Goal: Transaction & Acquisition: Book appointment/travel/reservation

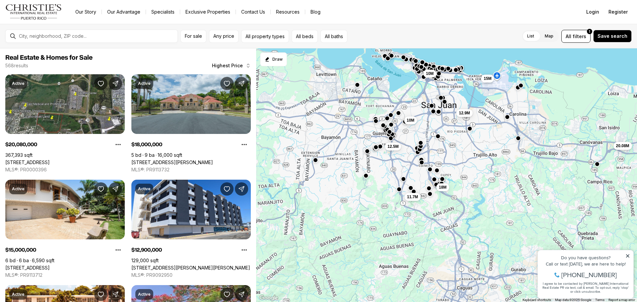
drag, startPoint x: 424, startPoint y: 249, endPoint x: 419, endPoint y: 140, distance: 108.9
click at [419, 140] on button "button" at bounding box center [420, 142] width 5 height 5
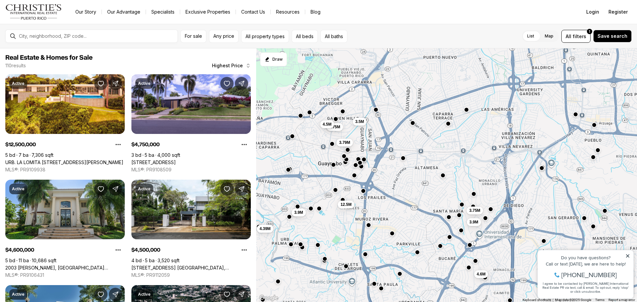
drag, startPoint x: 415, startPoint y: 142, endPoint x: 393, endPoint y: 253, distance: 112.9
click at [393, 253] on div "4.6M 3.9M 4.75M 12.5M 3.79M 3.9M 4.39M 4.5M 3.5M 4M 3.75M 3.9M" at bounding box center [446, 175] width 381 height 254
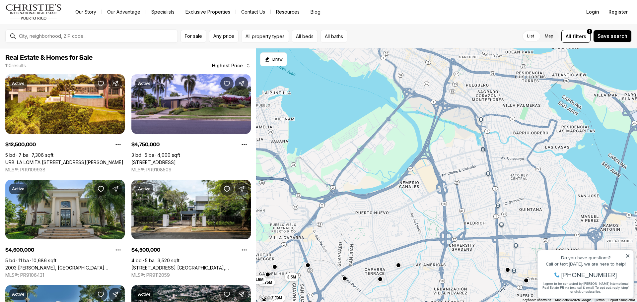
drag, startPoint x: 455, startPoint y: 166, endPoint x: 397, endPoint y: 251, distance: 102.2
click at [397, 251] on div "4.75M 12.5M 3.79M 3.9M 4.5M 3.5M 3.75M 3.9M" at bounding box center [446, 175] width 381 height 254
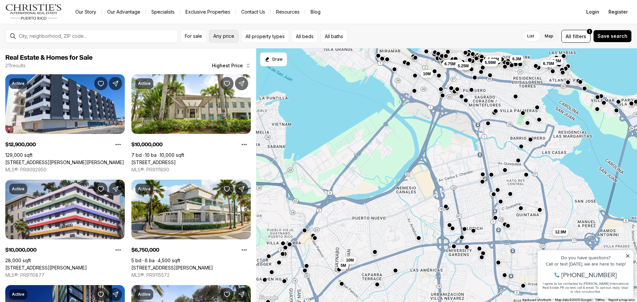
click at [226, 37] on span "Any price" at bounding box center [223, 35] width 21 height 5
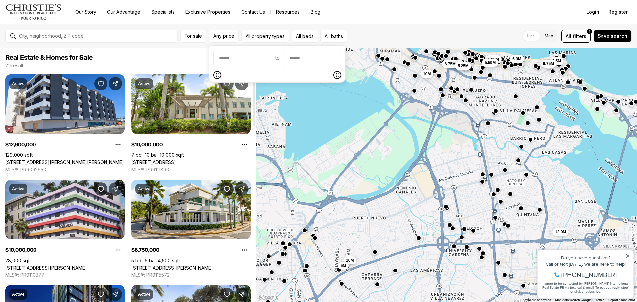
click at [245, 59] on input "priceMin" at bounding box center [242, 58] width 57 height 16
type input "**"
type input "********"
click at [307, 55] on input "priceMax" at bounding box center [312, 58] width 57 height 16
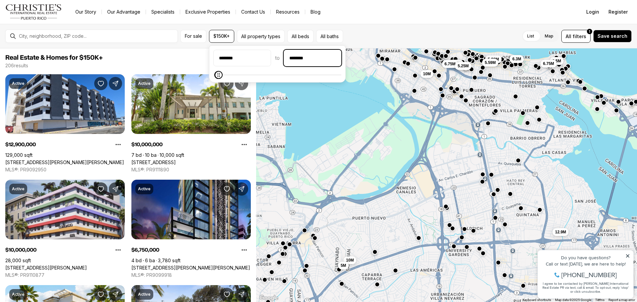
type input "********"
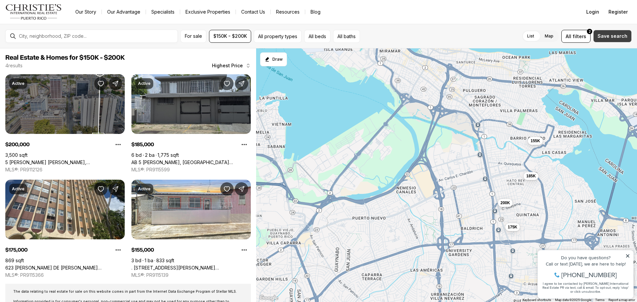
click at [617, 35] on span "Save search" at bounding box center [612, 35] width 30 height 5
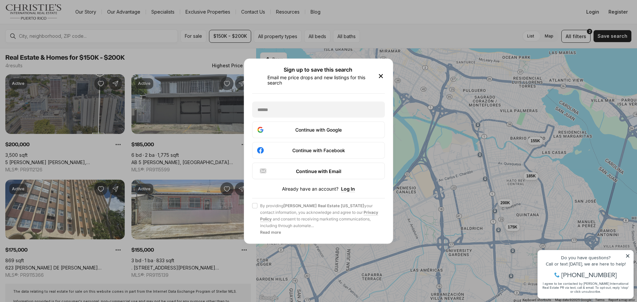
click at [380, 76] on icon "button" at bounding box center [380, 75] width 3 height 3
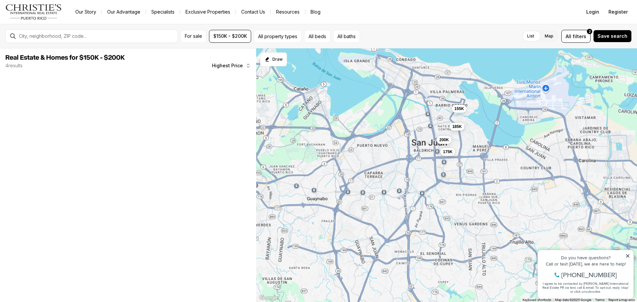
drag, startPoint x: 397, startPoint y: 189, endPoint x: 418, endPoint y: 143, distance: 50.4
click at [418, 143] on div "200K 185K 175K 155K" at bounding box center [446, 175] width 381 height 254
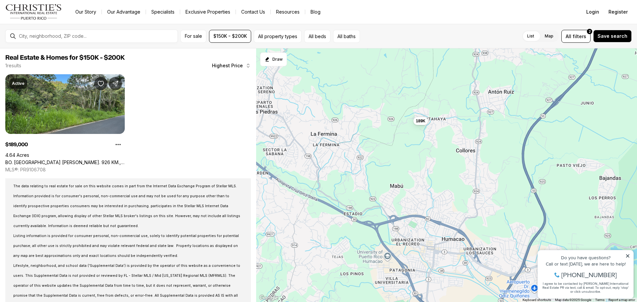
drag, startPoint x: 461, startPoint y: 136, endPoint x: 421, endPoint y: 176, distance: 56.3
click at [421, 176] on div "189K" at bounding box center [446, 175] width 381 height 254
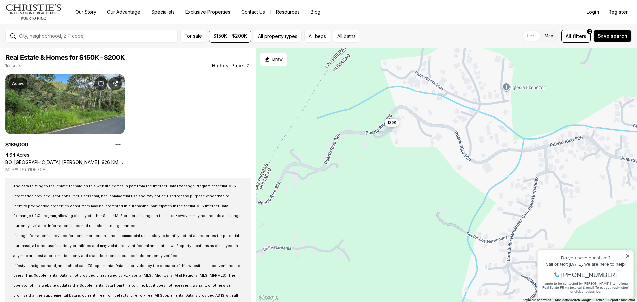
click at [396, 123] on span "189K" at bounding box center [392, 122] width 10 height 5
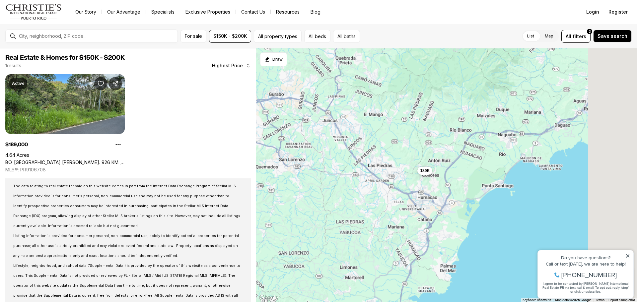
drag, startPoint x: 543, startPoint y: 214, endPoint x: 454, endPoint y: 199, distance: 90.2
click at [454, 203] on div "189K" at bounding box center [446, 175] width 381 height 254
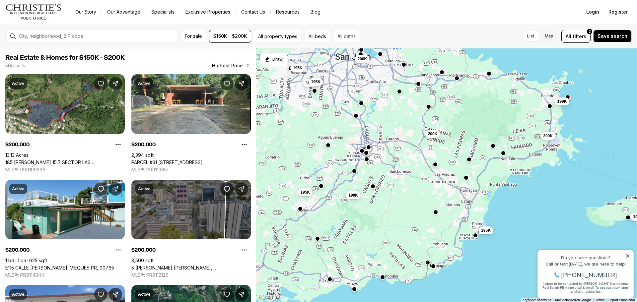
drag, startPoint x: 422, startPoint y: 213, endPoint x: 435, endPoint y: 206, distance: 14.7
click at [435, 206] on div "200K 195K 200K 200K 200K 199K 199K 198K 196K 195K 195K 195K" at bounding box center [446, 175] width 381 height 254
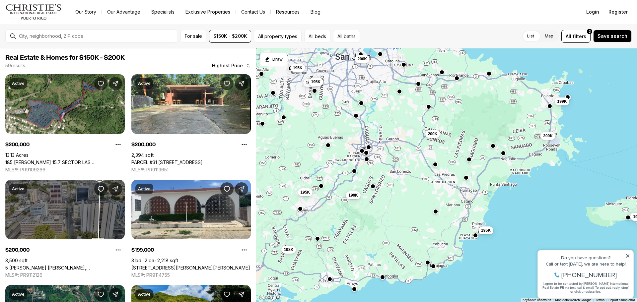
click at [435, 214] on button "button" at bounding box center [435, 211] width 5 height 5
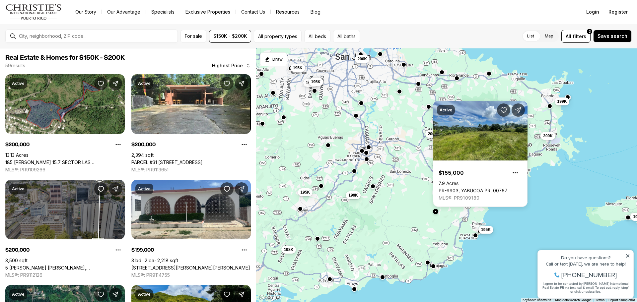
click at [485, 234] on div "195K" at bounding box center [485, 230] width 15 height 8
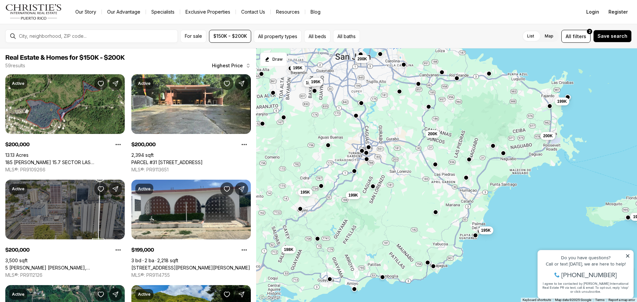
drag, startPoint x: 484, startPoint y: 232, endPoint x: 476, endPoint y: 239, distance: 10.6
click at [484, 232] on span "195K" at bounding box center [486, 230] width 10 height 5
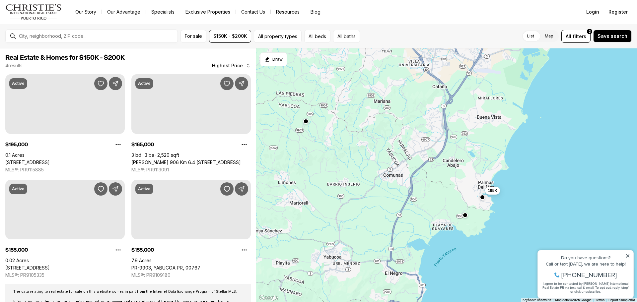
click at [482, 200] on button "button" at bounding box center [482, 197] width 5 height 5
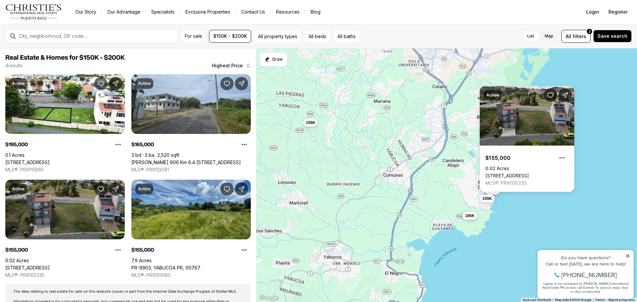
click at [469, 217] on span "165K" at bounding box center [470, 215] width 10 height 5
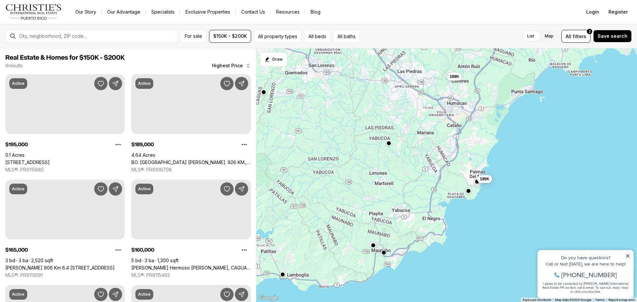
click at [388, 145] on button "button" at bounding box center [388, 143] width 5 height 5
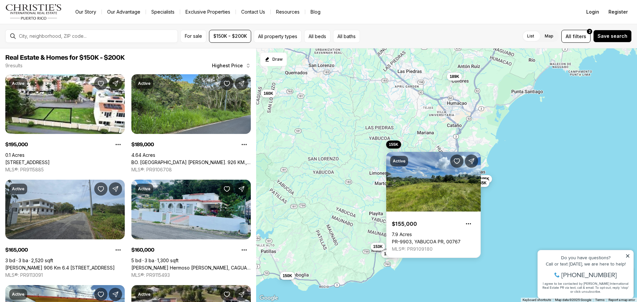
drag, startPoint x: 432, startPoint y: 115, endPoint x: 436, endPoint y: 126, distance: 11.5
click at [432, 115] on div "195K 165K 155K 155K 189K 160K 159K 153K 150K" at bounding box center [446, 175] width 381 height 254
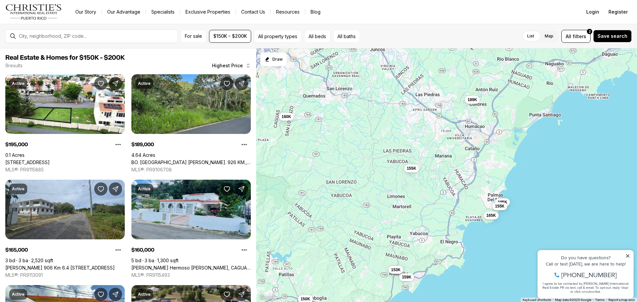
drag, startPoint x: 441, startPoint y: 132, endPoint x: 466, endPoint y: 172, distance: 46.9
click at [475, 181] on div "195K 165K 155K 155K 189K 160K 159K 153K 150K" at bounding box center [446, 175] width 381 height 254
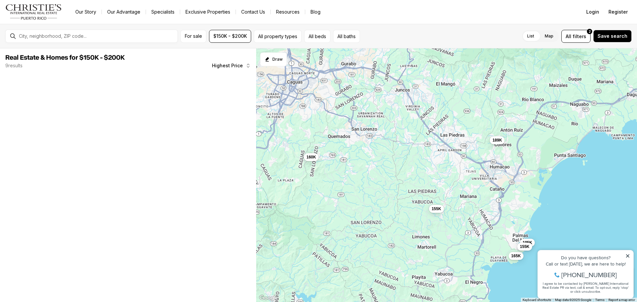
drag, startPoint x: 432, startPoint y: 152, endPoint x: 490, endPoint y: 186, distance: 67.4
click at [490, 186] on div "195K 165K 155K 155K 189K 160K" at bounding box center [446, 175] width 381 height 254
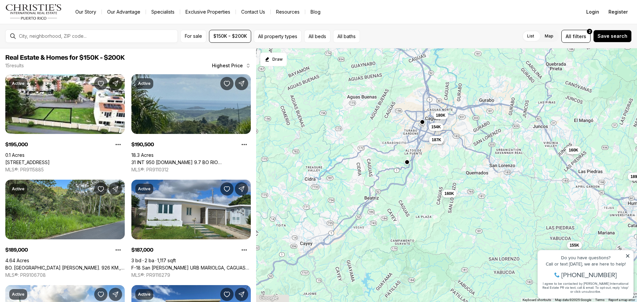
drag, startPoint x: 436, startPoint y: 181, endPoint x: 449, endPoint y: 145, distance: 39.0
click at [449, 145] on div "195K 165K 155K 155K 189K 160K 191K 187K 180K 175K 160K 154K" at bounding box center [446, 175] width 381 height 254
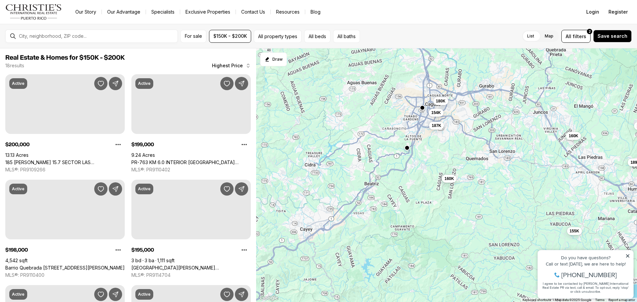
click at [447, 182] on div "155K 189K 160K 187K 180K 175K 160K 154K" at bounding box center [446, 175] width 381 height 254
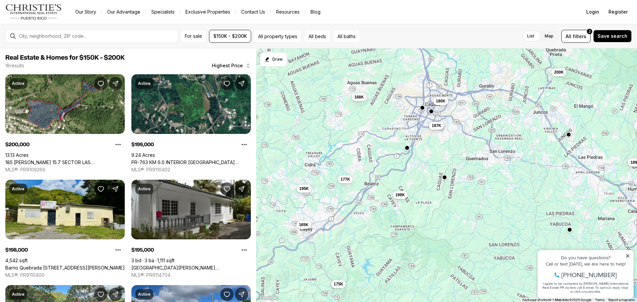
click at [446, 177] on button "button" at bounding box center [444, 177] width 5 height 5
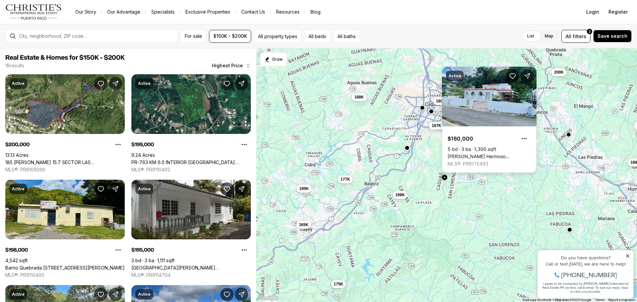
click at [484, 154] on link "[PERSON_NAME] Hermoso [PERSON_NAME], CAGUAS PR, 00725" at bounding box center [488, 157] width 83 height 6
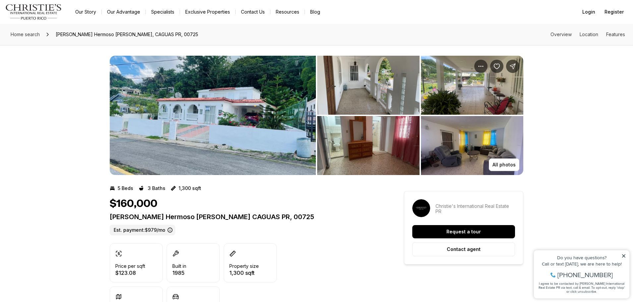
click at [204, 153] on img "View image gallery" at bounding box center [213, 115] width 206 height 119
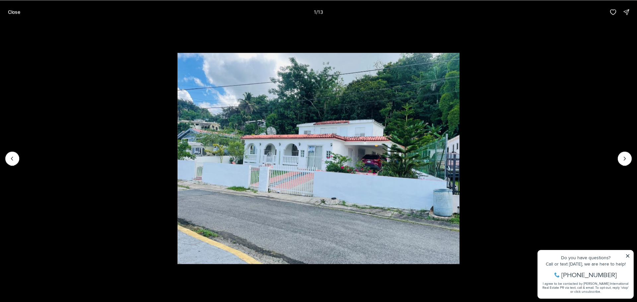
click at [633, 161] on li "1 of 13" at bounding box center [318, 158] width 637 height 269
click at [627, 162] on button "Next slide" at bounding box center [624, 159] width 14 height 14
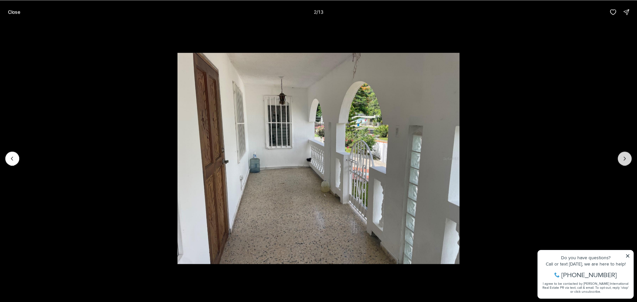
click at [627, 163] on button "Next slide" at bounding box center [624, 159] width 14 height 14
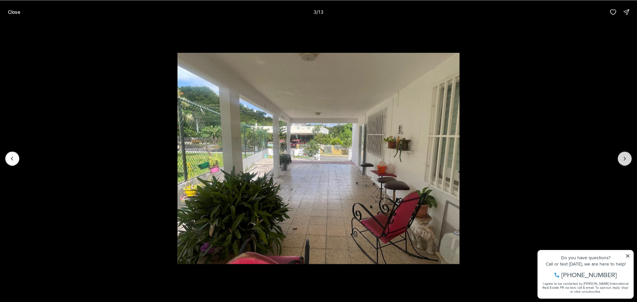
click at [627, 163] on button "Next slide" at bounding box center [624, 159] width 14 height 14
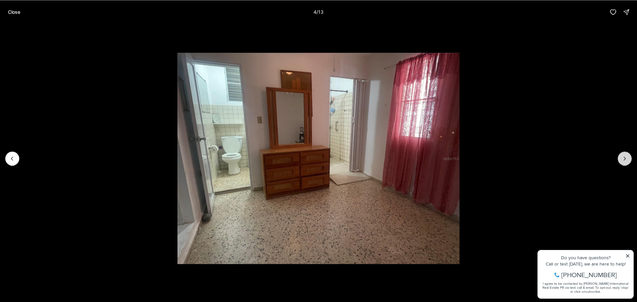
click at [627, 163] on button "Next slide" at bounding box center [624, 159] width 14 height 14
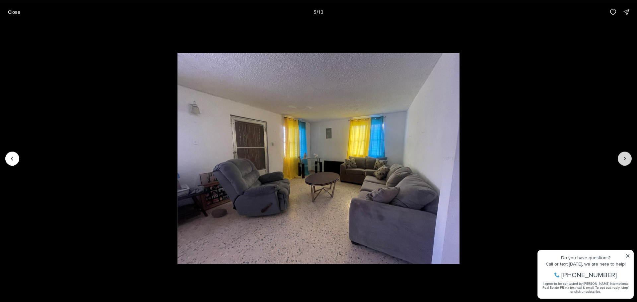
click at [627, 163] on button "Next slide" at bounding box center [624, 159] width 14 height 14
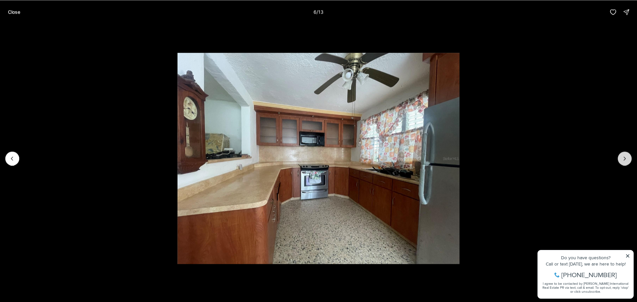
click at [627, 163] on button "Next slide" at bounding box center [624, 159] width 14 height 14
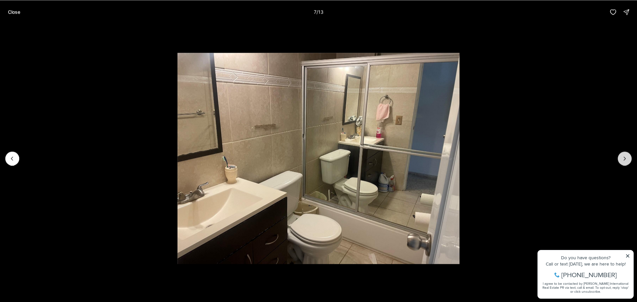
click at [627, 163] on button "Next slide" at bounding box center [624, 159] width 14 height 14
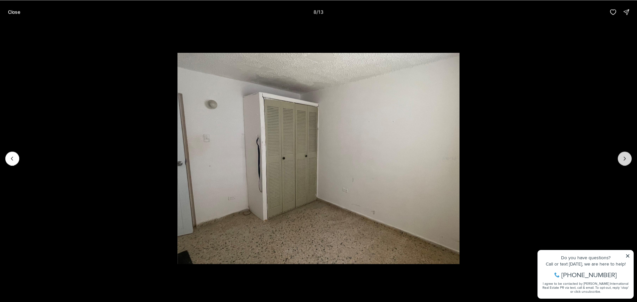
click at [627, 163] on button "Next slide" at bounding box center [624, 159] width 14 height 14
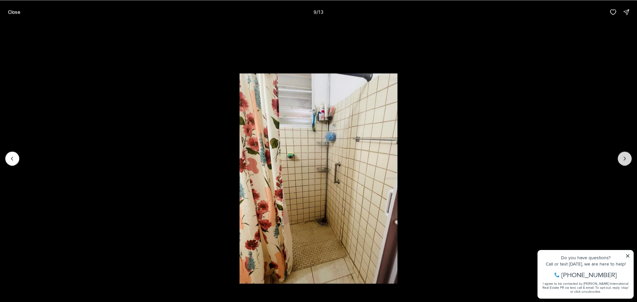
click at [627, 163] on button "Next slide" at bounding box center [624, 159] width 14 height 14
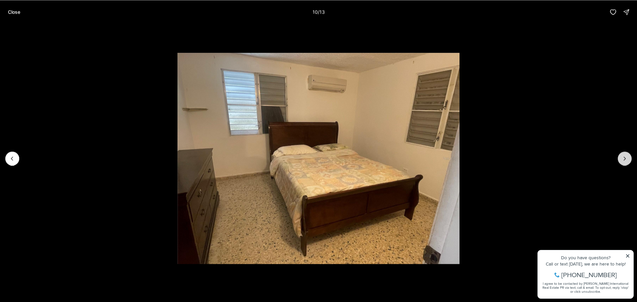
click at [627, 163] on button "Next slide" at bounding box center [624, 159] width 14 height 14
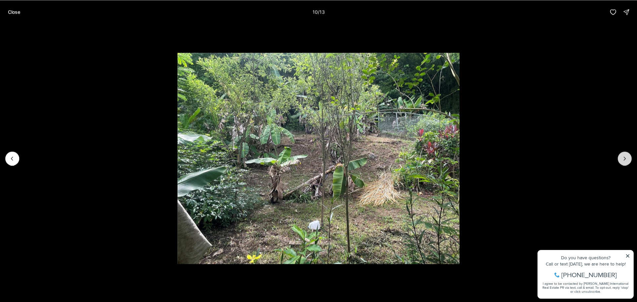
click at [627, 163] on button "Next slide" at bounding box center [624, 159] width 14 height 14
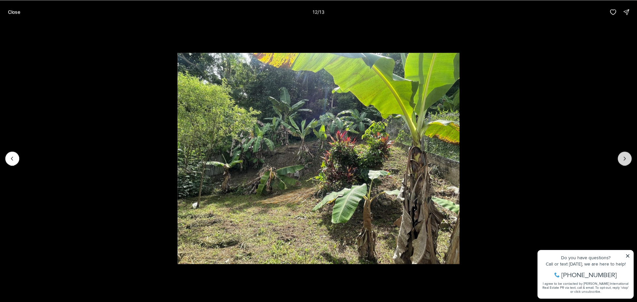
click at [627, 163] on button "Next slide" at bounding box center [624, 159] width 14 height 14
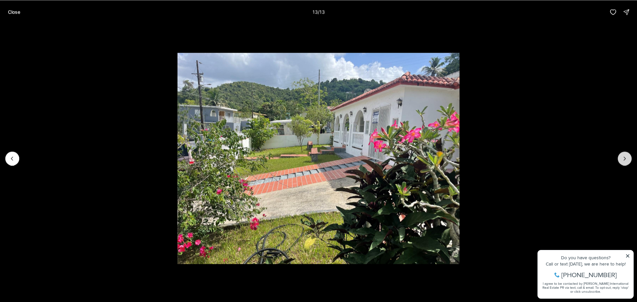
click at [627, 163] on div at bounding box center [624, 159] width 14 height 14
click at [622, 161] on div at bounding box center [624, 159] width 14 height 14
click at [6, 12] on button "Close" at bounding box center [14, 11] width 20 height 13
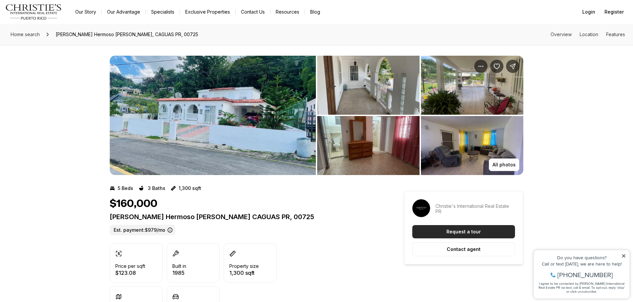
click at [440, 233] on button "Request a tour" at bounding box center [464, 231] width 103 height 13
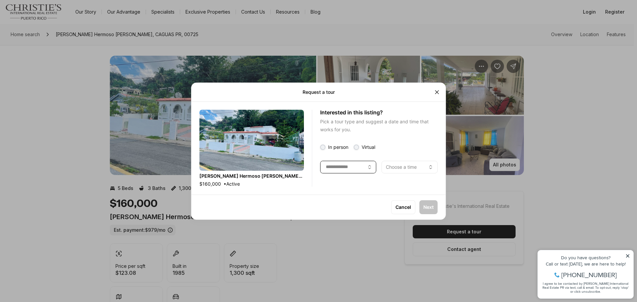
click at [348, 170] on button "button" at bounding box center [348, 167] width 56 height 13
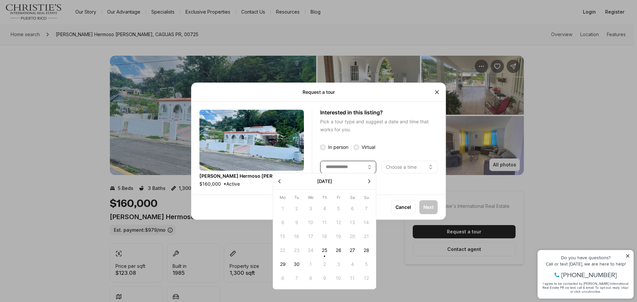
click at [347, 171] on button "button" at bounding box center [348, 167] width 56 height 13
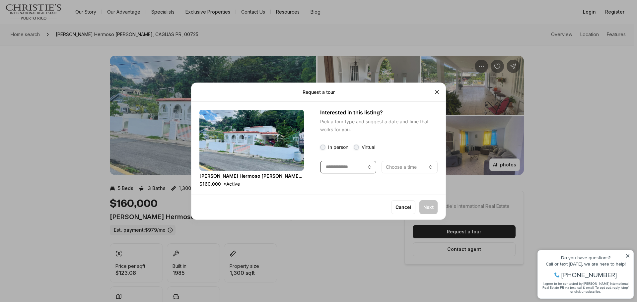
click at [349, 164] on button "button" at bounding box center [348, 167] width 56 height 13
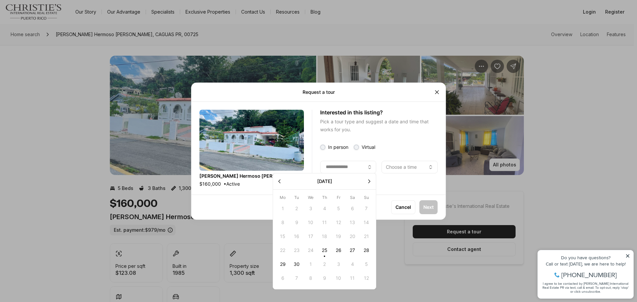
click at [363, 252] on button "28" at bounding box center [366, 250] width 14 height 14
type input "**********"
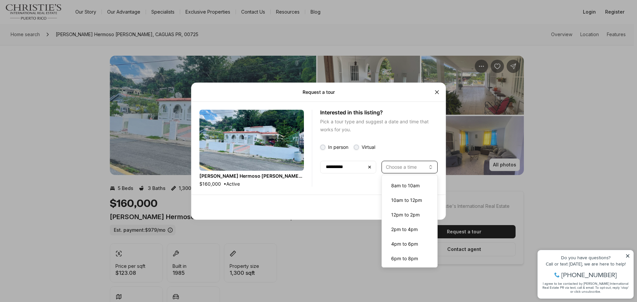
click at [418, 168] on button "Choose a time" at bounding box center [409, 167] width 56 height 13
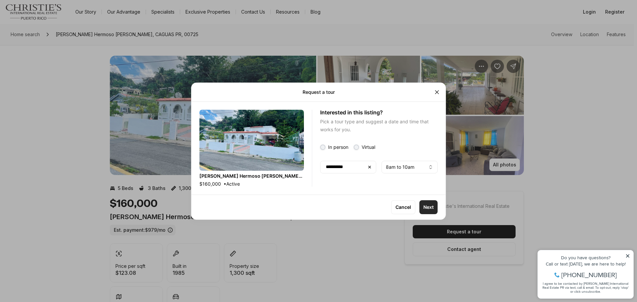
click at [425, 208] on p "Next" at bounding box center [428, 207] width 10 height 5
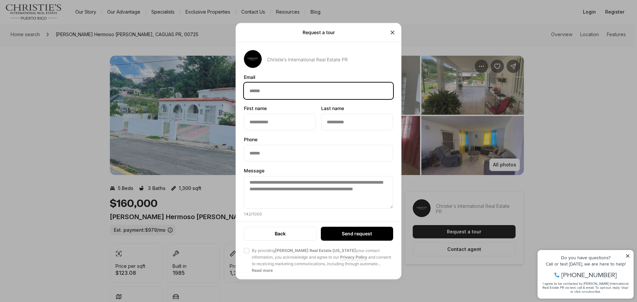
click at [282, 91] on input "Email Email" at bounding box center [318, 91] width 149 height 16
type input "**********"
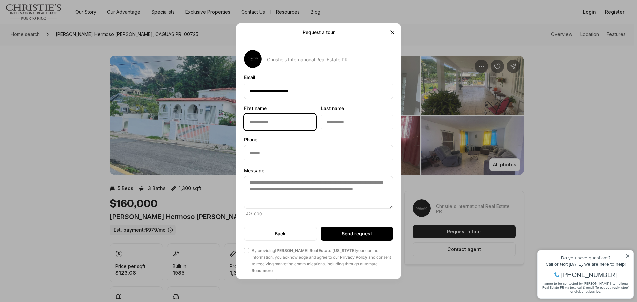
click at [279, 122] on input "First name First name" at bounding box center [279, 122] width 71 height 16
type input "********"
drag, startPoint x: 352, startPoint y: 125, endPoint x: 342, endPoint y: 132, distance: 12.1
click at [352, 125] on input "Last name Last name" at bounding box center [356, 122] width 71 height 16
type input "**********"
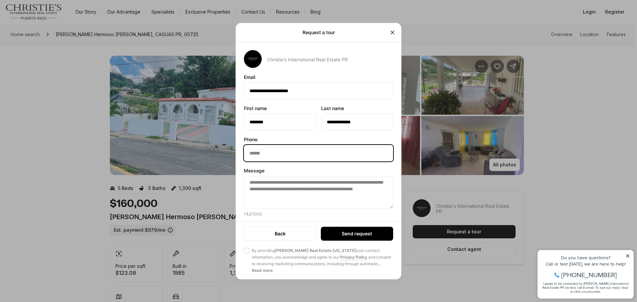
drag, startPoint x: 271, startPoint y: 158, endPoint x: 271, endPoint y: 167, distance: 9.0
click at [271, 158] on input "Phone Phone" at bounding box center [318, 153] width 149 height 16
type input "**********"
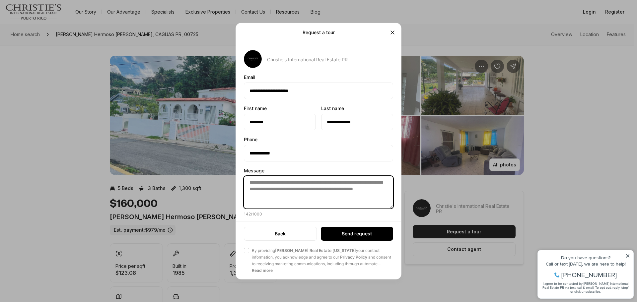
click at [274, 188] on textarea "**********" at bounding box center [318, 192] width 149 height 32
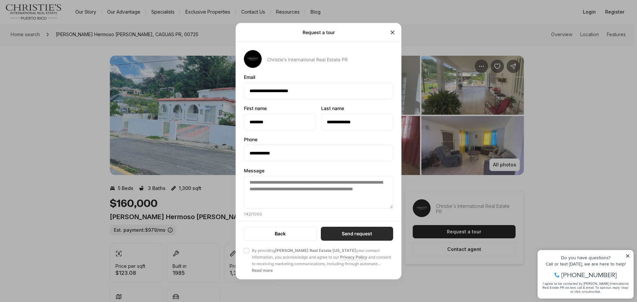
click at [352, 228] on button "Send request" at bounding box center [357, 234] width 72 height 14
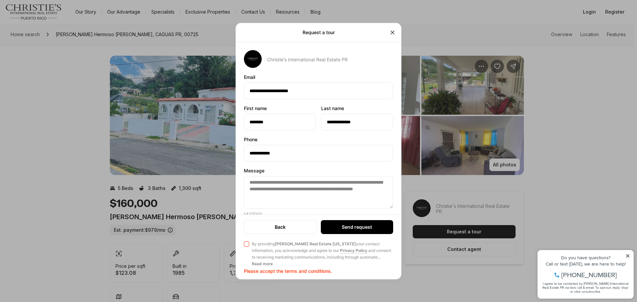
click at [245, 246] on button "Agree to Privacy Policy By providing Christie's Real Estate Puerto Rico your co…" at bounding box center [246, 243] width 5 height 5
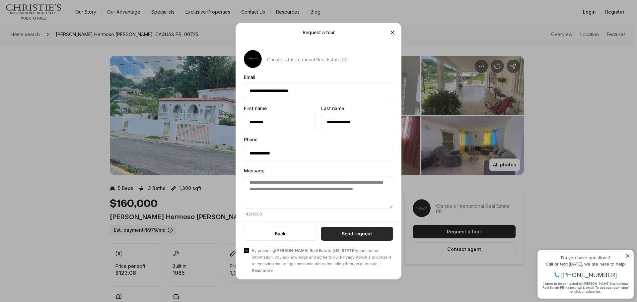
click at [371, 234] on p "Send request" at bounding box center [357, 233] width 30 height 5
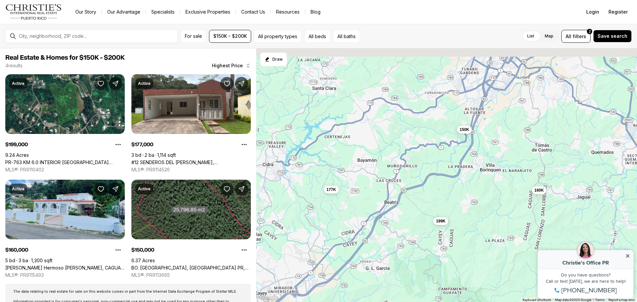
drag, startPoint x: 361, startPoint y: 187, endPoint x: 409, endPoint y: 247, distance: 76.7
click at [409, 247] on div "199K 177K 160K 150K" at bounding box center [446, 175] width 381 height 254
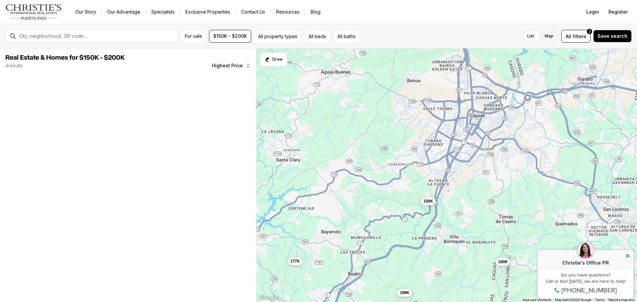
drag, startPoint x: 440, startPoint y: 187, endPoint x: 386, endPoint y: 203, distance: 56.0
click at [386, 203] on div "199K 177K 160K 150K" at bounding box center [446, 175] width 381 height 254
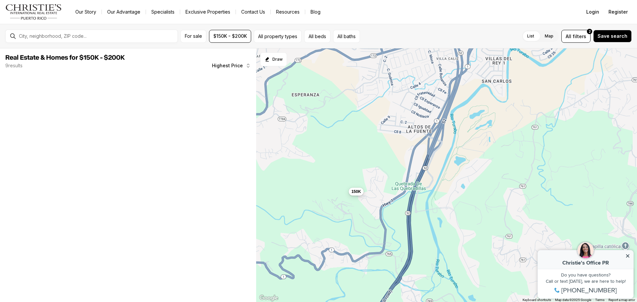
click at [355, 194] on span "150K" at bounding box center [356, 191] width 10 height 5
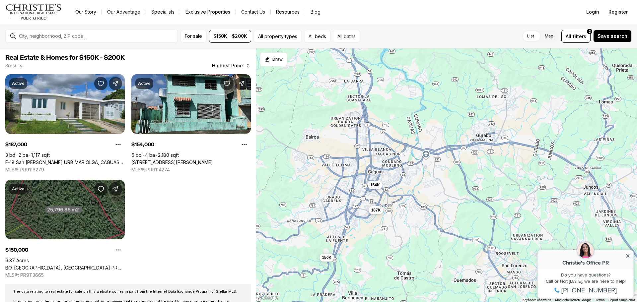
drag, startPoint x: 431, startPoint y: 169, endPoint x: 373, endPoint y: 222, distance: 78.7
click at [373, 222] on div "150K 187K 154K" at bounding box center [446, 175] width 381 height 254
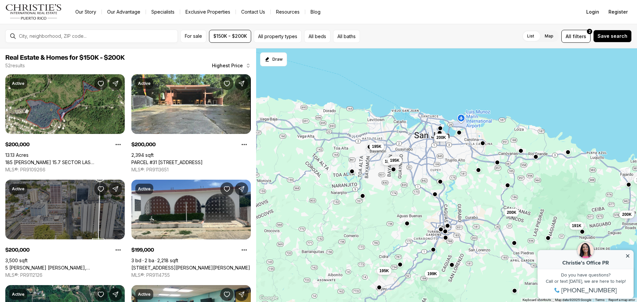
drag, startPoint x: 374, startPoint y: 200, endPoint x: 459, endPoint y: 215, distance: 86.8
click at [459, 215] on div "200K 199K 191K 200K 200K 199K 198K 196K 195K 195K 195K 195K" at bounding box center [446, 175] width 381 height 254
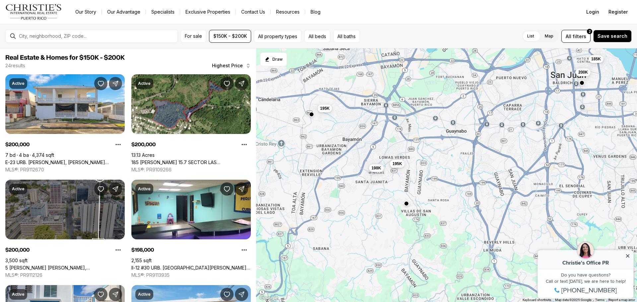
click at [378, 166] on span "198K" at bounding box center [376, 167] width 10 height 5
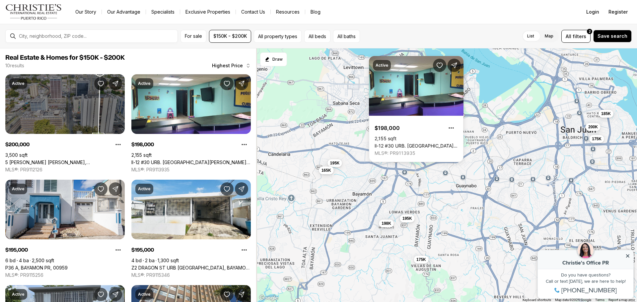
drag, startPoint x: 399, startPoint y: 214, endPoint x: 410, endPoint y: 280, distance: 66.7
click at [410, 280] on div "165K 150K 200K 198K 195K 165K 195K 185K 175K 175K" at bounding box center [446, 175] width 381 height 254
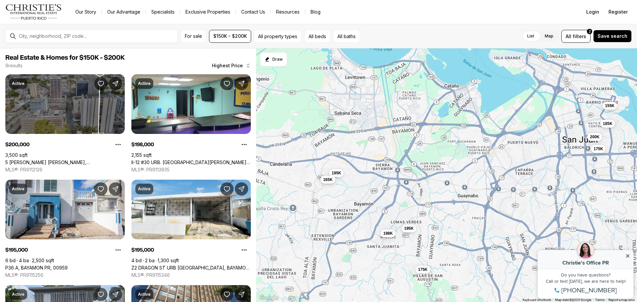
click at [327, 183] on button "165K" at bounding box center [327, 180] width 15 height 8
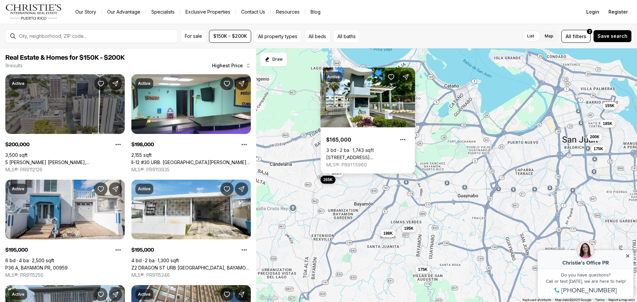
click at [326, 180] on span "165K" at bounding box center [328, 179] width 10 height 5
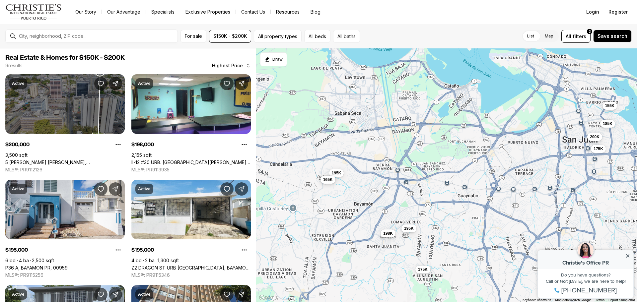
click at [326, 179] on span "165K" at bounding box center [328, 179] width 10 height 5
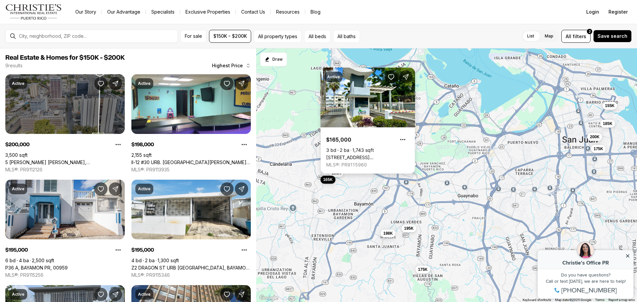
click at [379, 155] on link "862 St CON. VILLAS DE HATO TEJA #PH 22 Unit: PH 22, BAYAMON PR, 00959" at bounding box center [367, 158] width 83 height 6
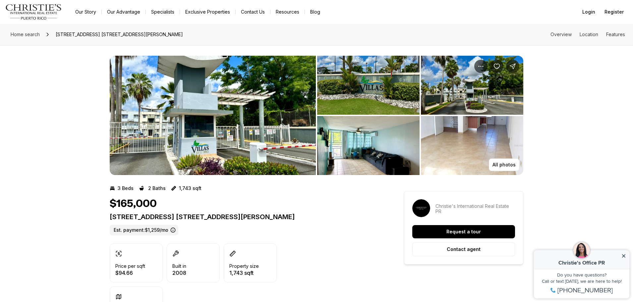
click at [372, 163] on img "View image gallery" at bounding box center [368, 145] width 102 height 59
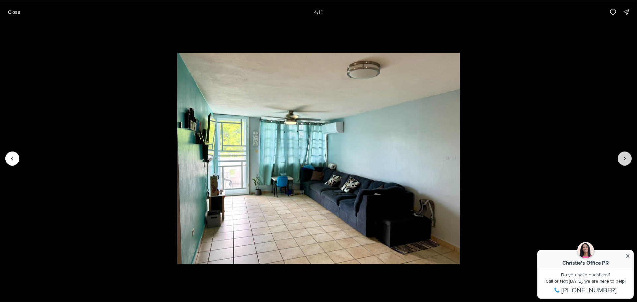
click at [630, 160] on button "Next slide" at bounding box center [624, 159] width 14 height 14
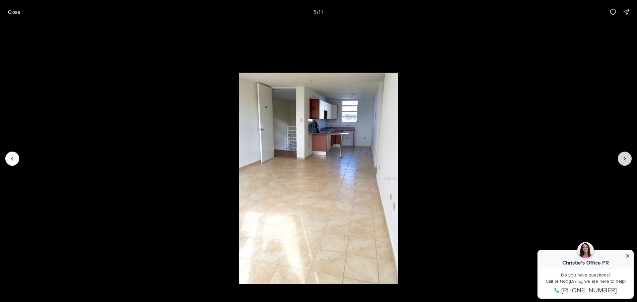
click at [630, 160] on button "Next slide" at bounding box center [624, 159] width 14 height 14
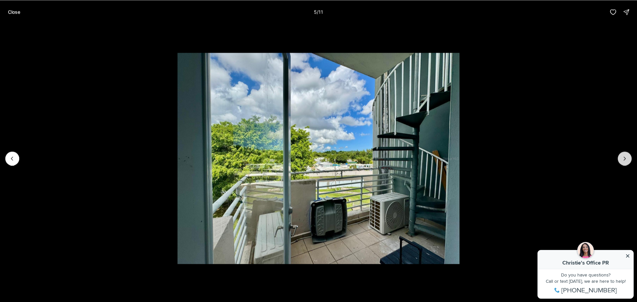
click at [630, 160] on button "Next slide" at bounding box center [624, 159] width 14 height 14
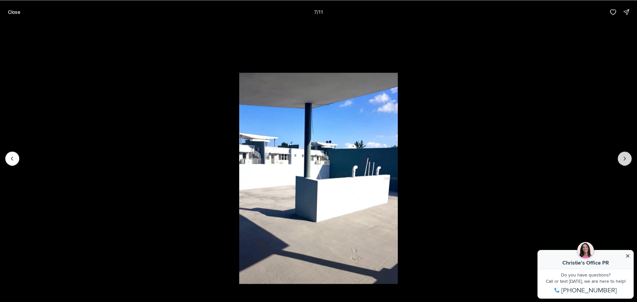
click at [630, 160] on button "Next slide" at bounding box center [624, 159] width 14 height 14
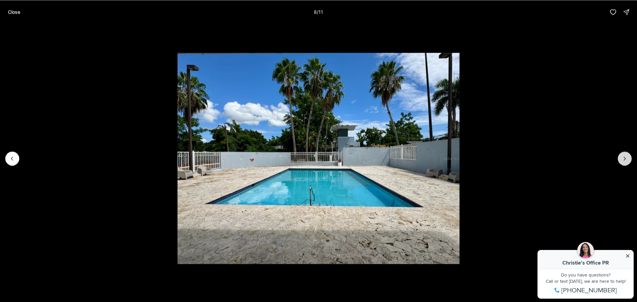
click at [630, 160] on button "Next slide" at bounding box center [624, 159] width 14 height 14
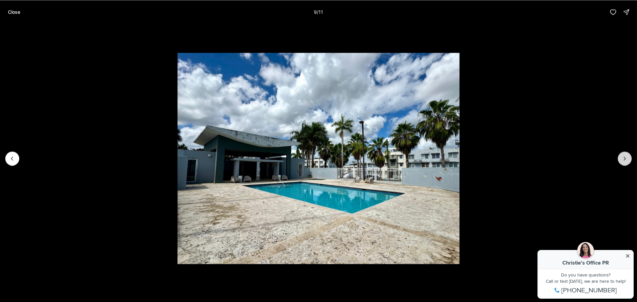
click at [630, 160] on button "Next slide" at bounding box center [624, 159] width 14 height 14
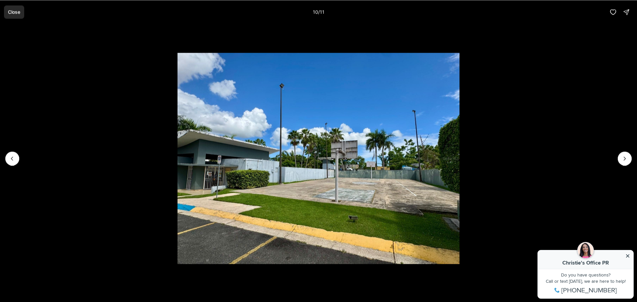
click at [7, 10] on button "Close" at bounding box center [14, 11] width 20 height 13
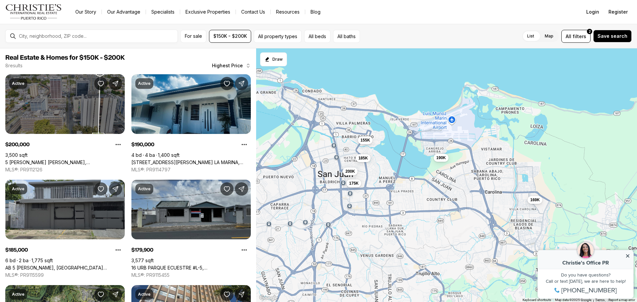
drag, startPoint x: 435, startPoint y: 185, endPoint x: 408, endPoint y: 190, distance: 27.0
click at [408, 190] on div "200K 185K 175K 155K 190K 180K 179K 169K" at bounding box center [446, 175] width 381 height 254
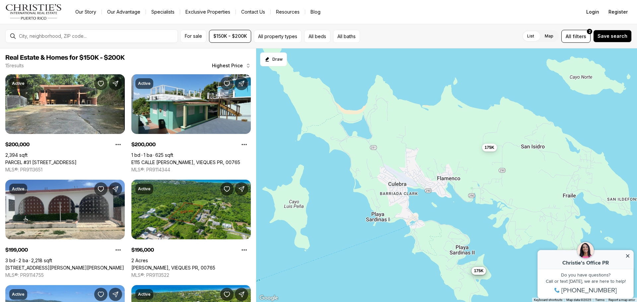
click at [489, 151] on button "175K" at bounding box center [489, 148] width 15 height 8
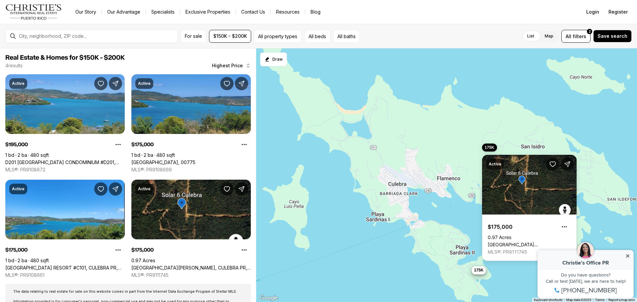
click at [472, 272] on button "175K" at bounding box center [478, 270] width 15 height 8
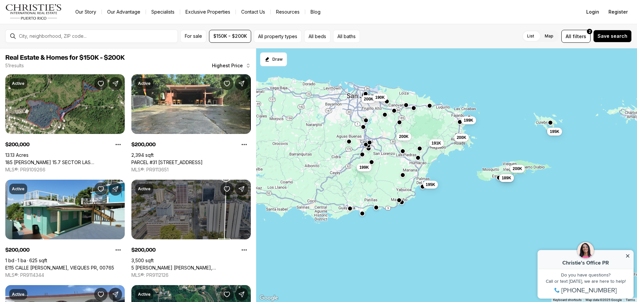
drag, startPoint x: 361, startPoint y: 169, endPoint x: 533, endPoint y: 180, distance: 171.8
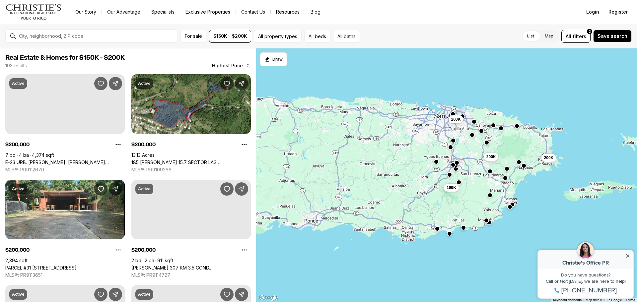
drag, startPoint x: 400, startPoint y: 184, endPoint x: 306, endPoint y: 203, distance: 95.7
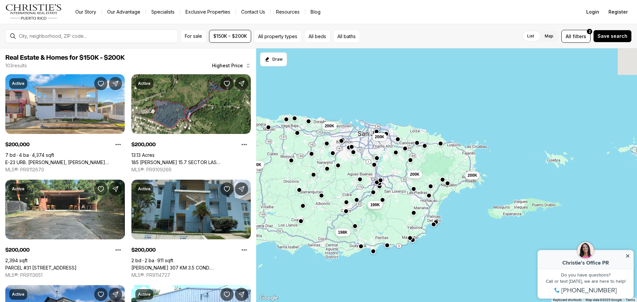
drag, startPoint x: 480, startPoint y: 177, endPoint x: 406, endPoint y: 191, distance: 74.7
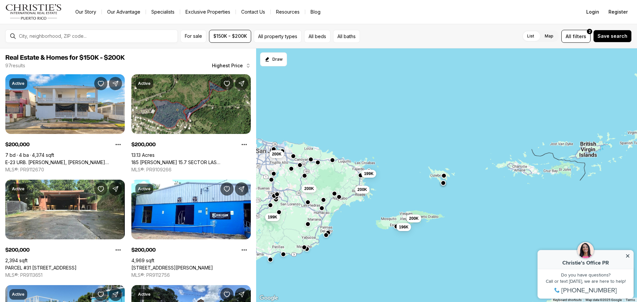
drag, startPoint x: 321, startPoint y: 195, endPoint x: 398, endPoint y: 183, distance: 77.6
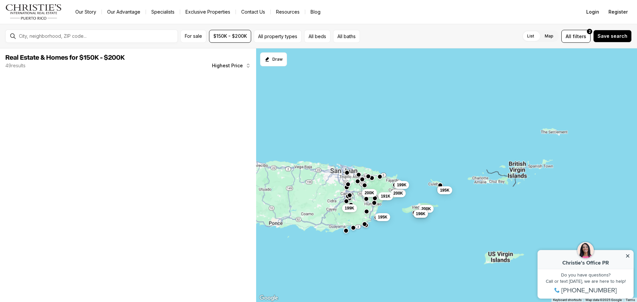
drag, startPoint x: 346, startPoint y: 202, endPoint x: 363, endPoint y: 200, distance: 17.7
click at [363, 200] on div "200K 200K 199K 195K 191K 195K 200K 199K 189K 196K" at bounding box center [446, 175] width 381 height 254
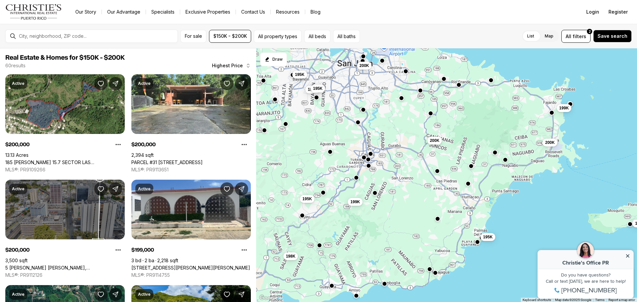
click at [469, 186] on div at bounding box center [467, 184] width 5 height 5
click at [473, 166] on button "button" at bounding box center [470, 165] width 5 height 5
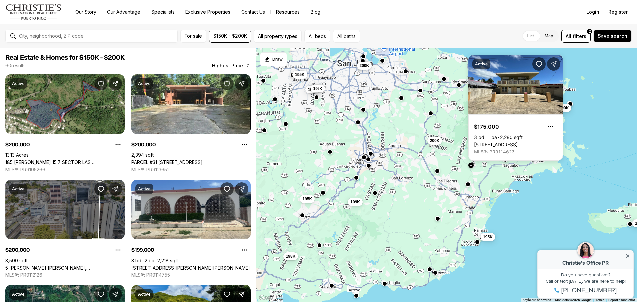
click at [475, 250] on div "200K 200K 199K 195K 199K 196K 198K 195K 198K 195K 195K 200K" at bounding box center [446, 175] width 381 height 254
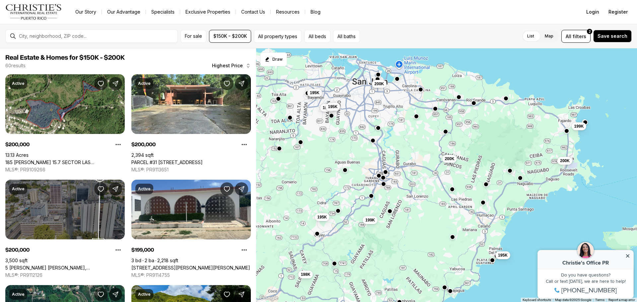
drag, startPoint x: 413, startPoint y: 239, endPoint x: 428, endPoint y: 258, distance: 24.2
click at [428, 258] on div "200K 200K 199K 195K 199K 196K 198K 195K 198K 195K 195K 200K" at bounding box center [446, 175] width 381 height 254
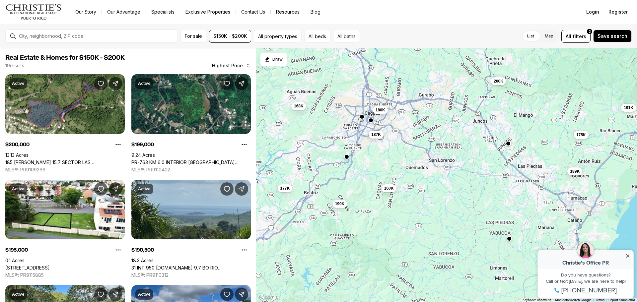
drag, startPoint x: 378, startPoint y: 230, endPoint x: 394, endPoint y: 243, distance: 20.8
click at [394, 243] on div "200K 199K 195K 165K 191K 189K 187K 180K 175K 160K 177K 168K" at bounding box center [446, 175] width 381 height 254
click at [387, 188] on span "160K" at bounding box center [389, 188] width 10 height 5
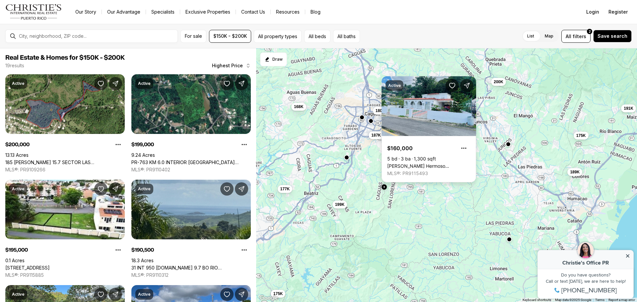
click at [444, 163] on link "[PERSON_NAME] Hermoso [PERSON_NAME], CAGUAS PR, 00725" at bounding box center [428, 166] width 83 height 6
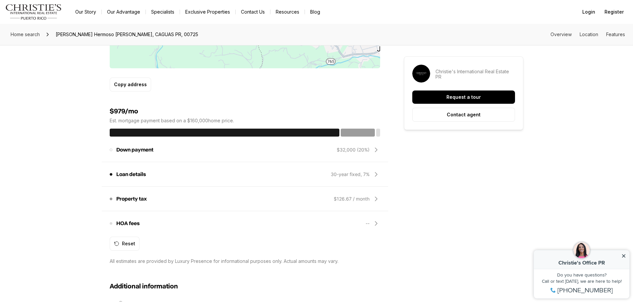
scroll to position [464, 0]
